Goal: Information Seeking & Learning: Find specific fact

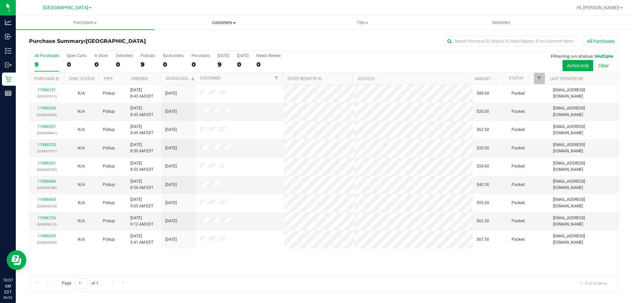
click at [215, 21] on span "Customers" at bounding box center [224, 23] width 138 height 6
click at [191, 37] on span "All customers" at bounding box center [177, 40] width 47 height 6
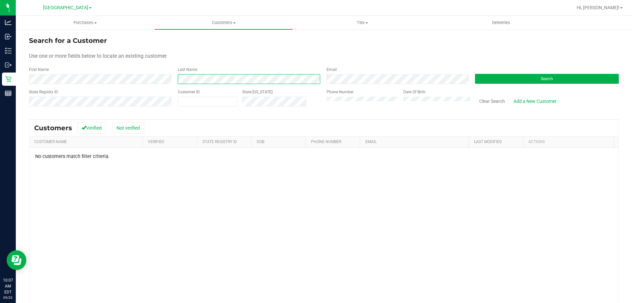
click at [146, 72] on div "First Name Last Name Email Search" at bounding box center [324, 75] width 590 height 17
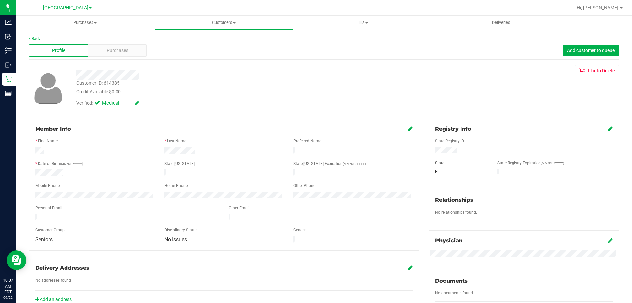
click at [117, 41] on div "Back" at bounding box center [324, 39] width 590 height 6
click at [119, 50] on span "Purchases" at bounding box center [118, 50] width 22 height 7
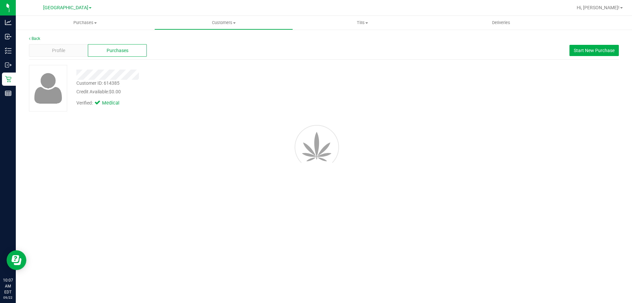
click at [307, 80] on div "Customer ID: 614385 Credit Available: $0.00" at bounding box center [221, 87] width 300 height 15
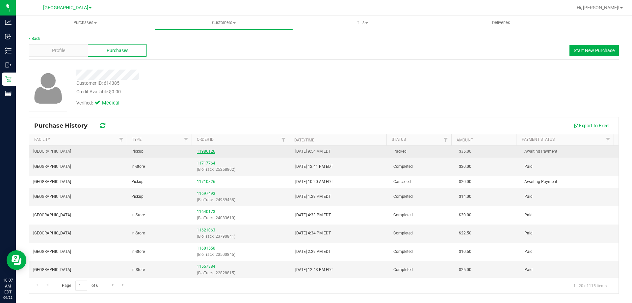
click at [201, 150] on link "11986126" at bounding box center [206, 151] width 18 height 5
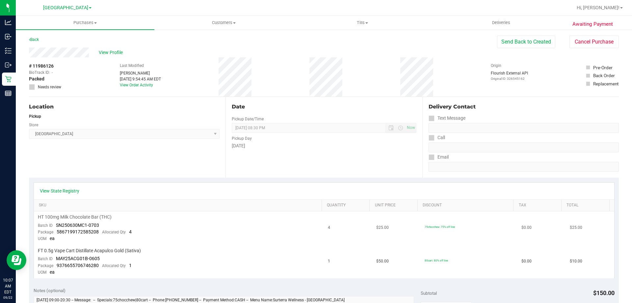
scroll to position [33, 0]
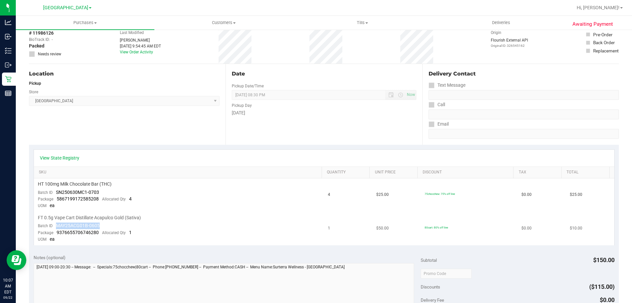
drag, startPoint x: 57, startPoint y: 226, endPoint x: 105, endPoint y: 224, distance: 47.8
click at [105, 224] on td "FT 0.5g Vape Cart Distillate Acapulco Gold (Sativa) Batch ID MAY25ACG01B-0605 P…" at bounding box center [179, 228] width 290 height 33
copy span "MAY25ACG01B-0605"
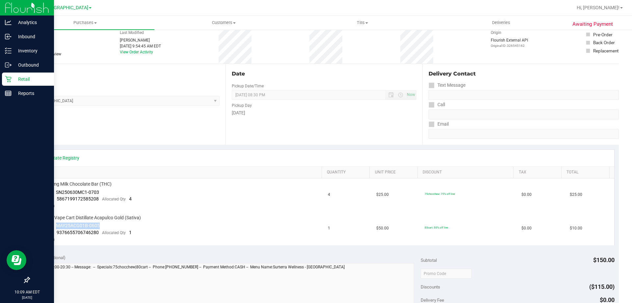
click at [14, 74] on div "Retail" at bounding box center [28, 78] width 52 height 13
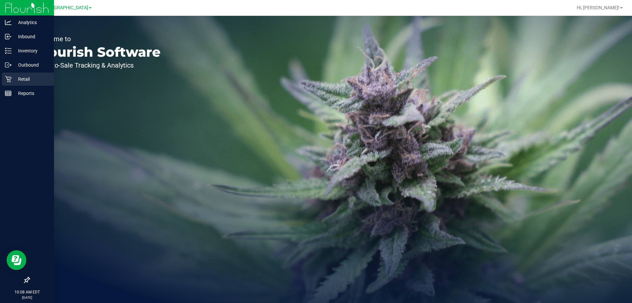
click at [18, 81] on p "Retail" at bounding box center [32, 79] width 40 height 8
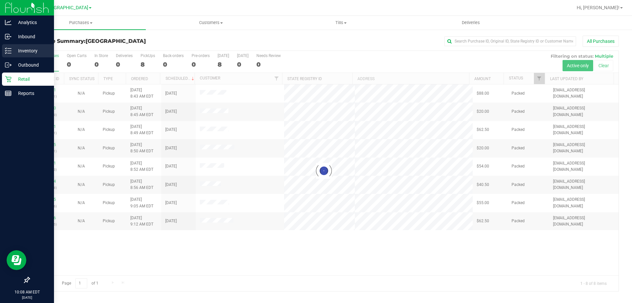
click at [25, 49] on p "Inventory" at bounding box center [32, 51] width 40 height 8
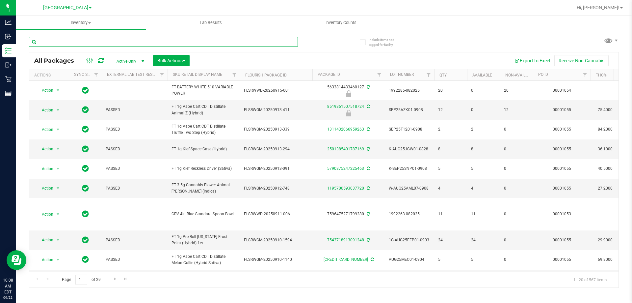
click at [87, 40] on input "text" at bounding box center [163, 42] width 269 height 10
paste input "MAY25ACG01B-0605"
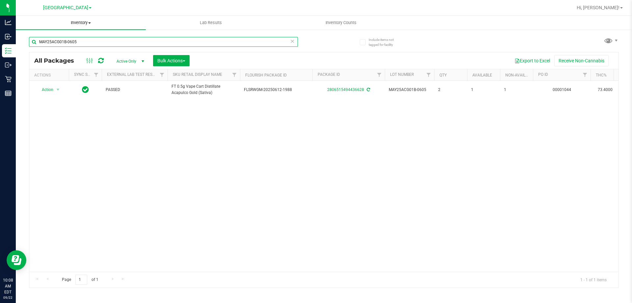
type input "MAY25ACG01B-0605"
